Goal: Entertainment & Leisure: Consume media (video, audio)

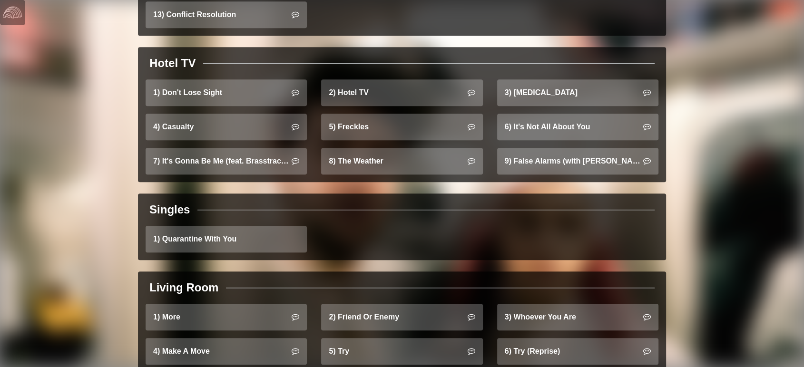
scroll to position [846, 0]
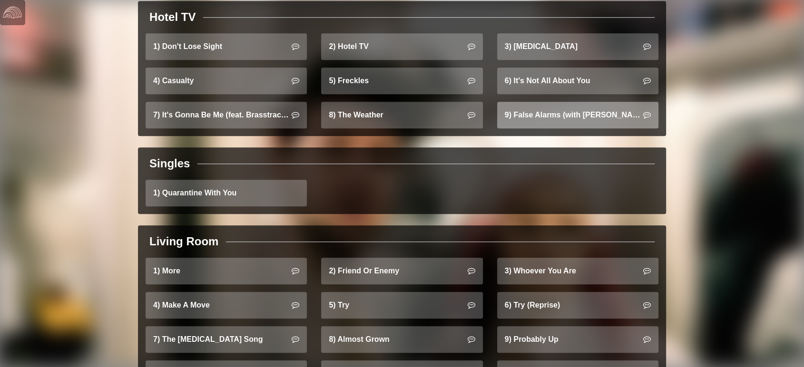
click at [556, 102] on link "9) False Alarms (with [PERSON_NAME])" at bounding box center [577, 115] width 161 height 27
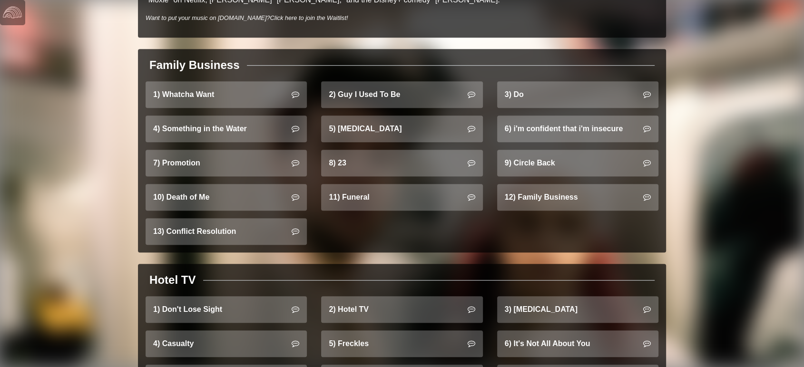
scroll to position [582, 0]
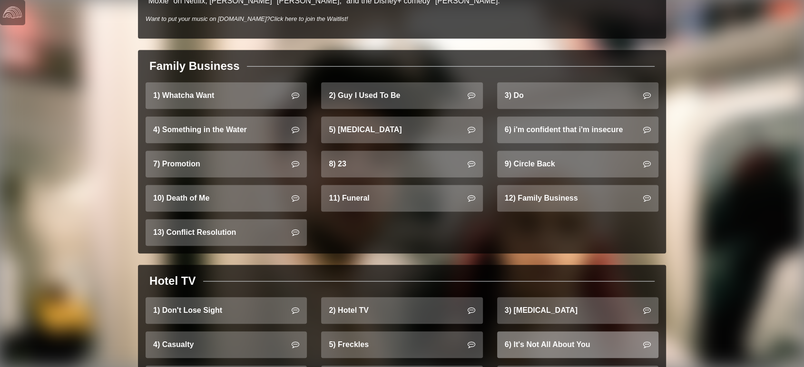
click at [549, 333] on link "6) It's Not All About You" at bounding box center [577, 345] width 161 height 27
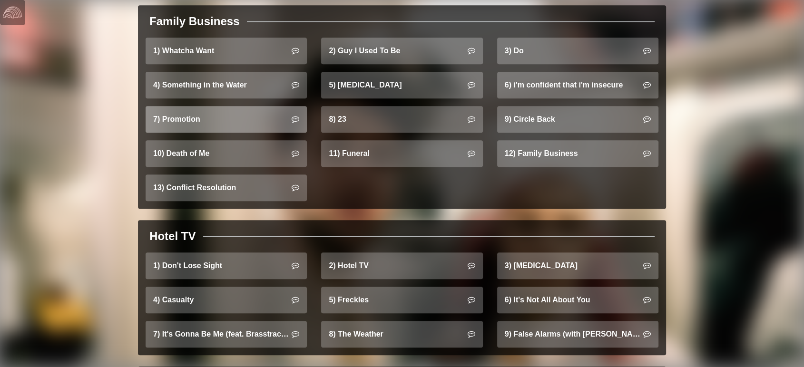
scroll to position [626, 0]
